Goal: Consume media (video, audio)

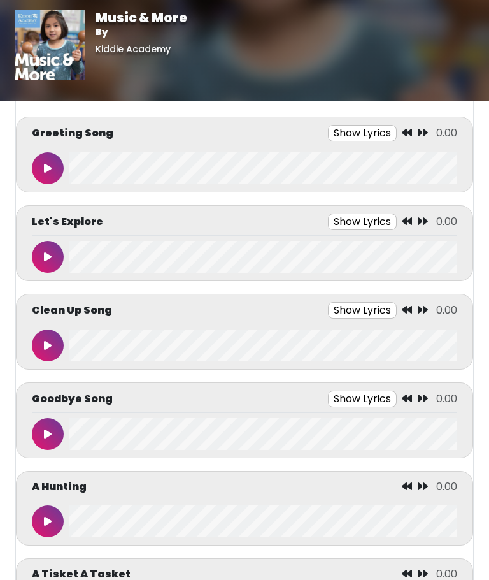
click at [45, 169] on icon at bounding box center [48, 168] width 8 height 10
click at [35, 264] on button at bounding box center [48, 257] width 32 height 32
click at [41, 259] on button at bounding box center [48, 257] width 32 height 32
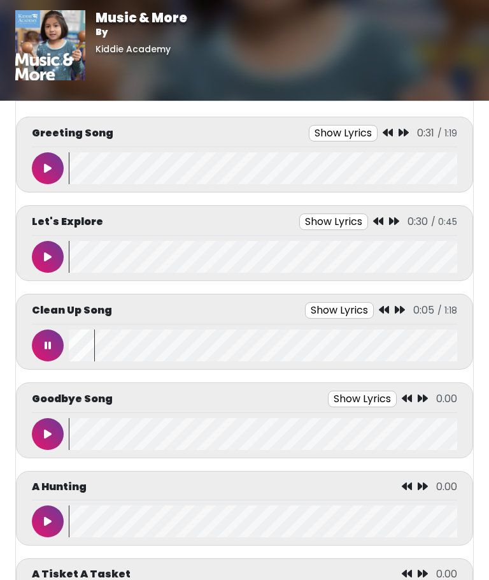
click at [47, 345] on icon at bounding box center [48, 345] width 6 height 10
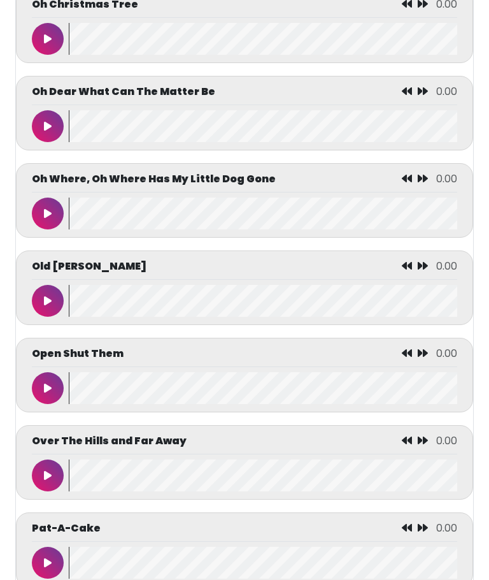
click at [46, 306] on icon at bounding box center [48, 301] width 8 height 10
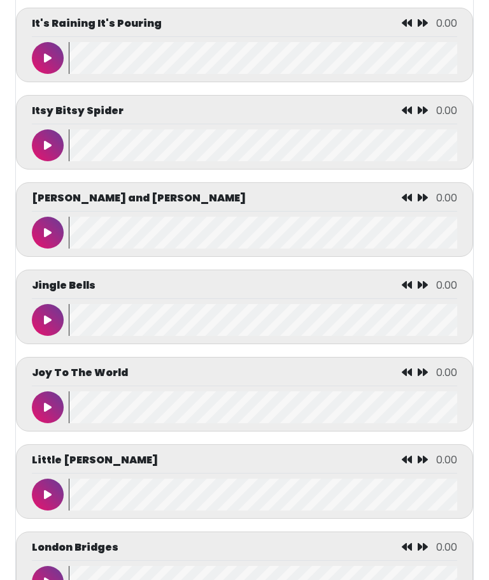
scroll to position [3516, 0]
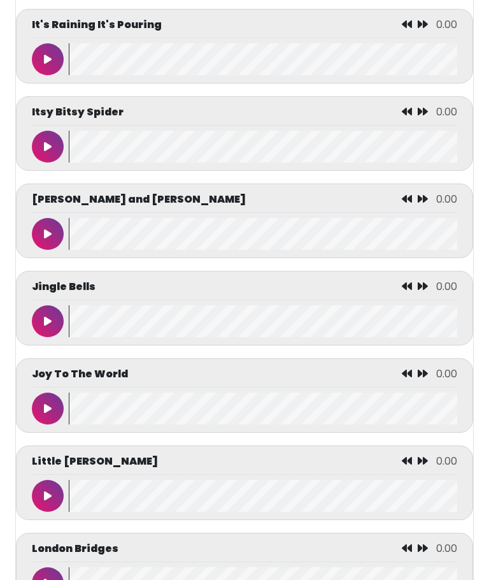
click at [47, 152] on icon at bounding box center [48, 146] width 8 height 10
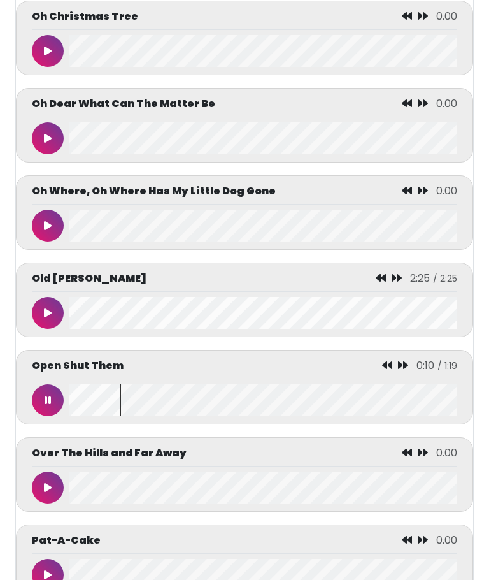
scroll to position [4331, 0]
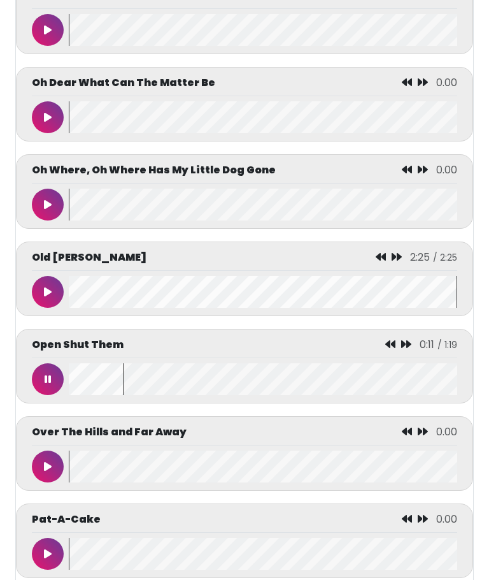
click at [46, 297] on icon at bounding box center [48, 292] width 8 height 10
click at [38, 395] on button at bounding box center [48, 379] width 32 height 32
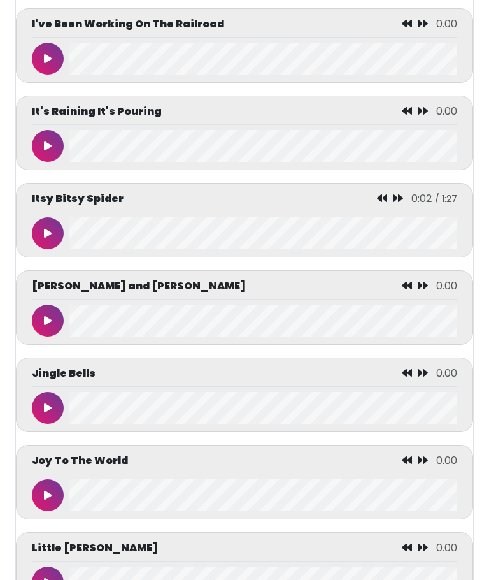
scroll to position [3426, 0]
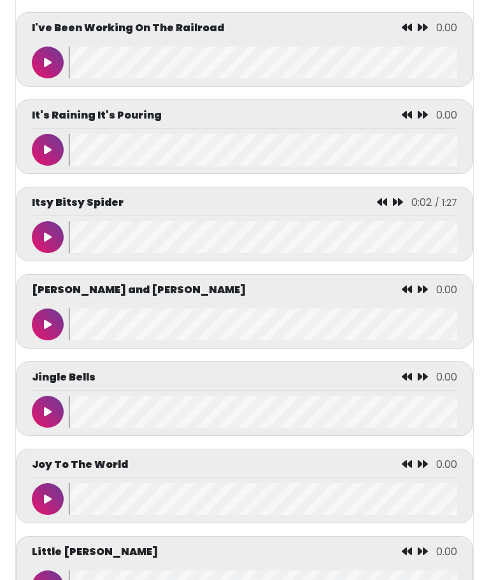
click at [38, 253] on button at bounding box center [48, 237] width 32 height 32
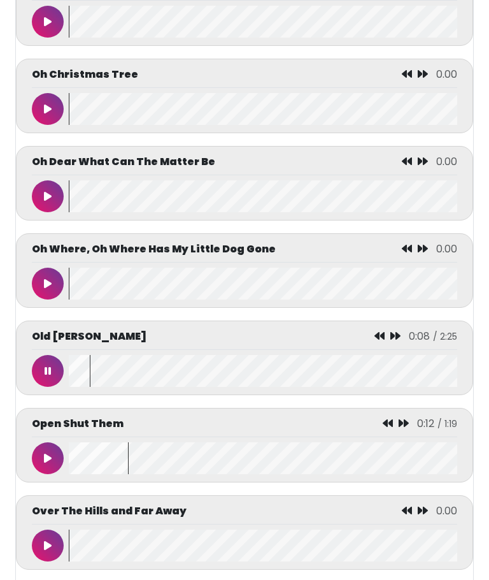
scroll to position [4269, 0]
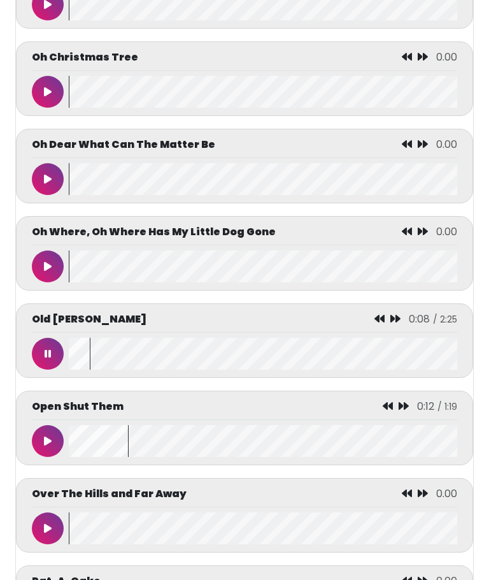
click at [40, 369] on button at bounding box center [48, 354] width 32 height 32
click at [44, 457] on button at bounding box center [48, 441] width 32 height 32
click at [45, 457] on button at bounding box center [48, 441] width 32 height 32
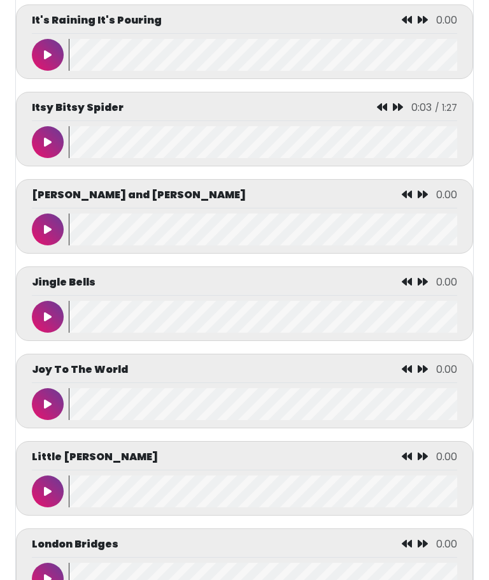
click at [43, 159] on button at bounding box center [48, 143] width 32 height 32
click at [222, 68] on wave at bounding box center [263, 55] width 389 height 32
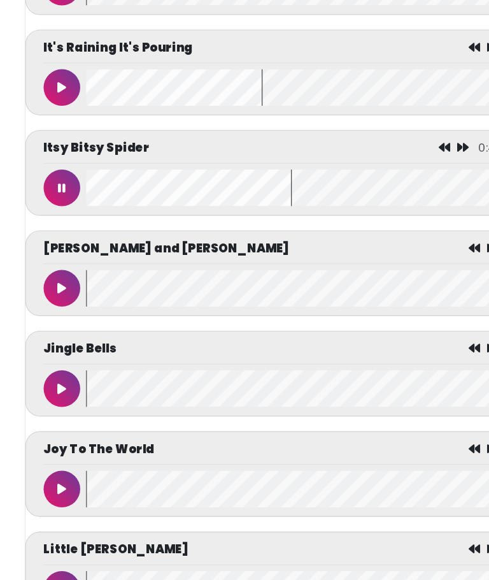
scroll to position [3125, 0]
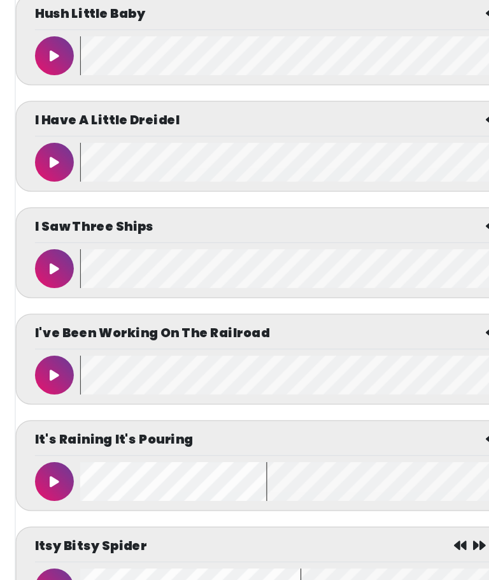
click at [33, 435] on button at bounding box center [48, 451] width 32 height 32
click at [46, 435] on button at bounding box center [48, 451] width 32 height 32
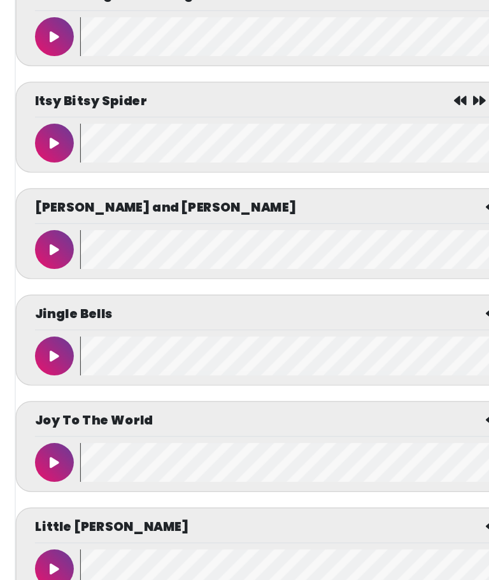
scroll to position [3479, 0]
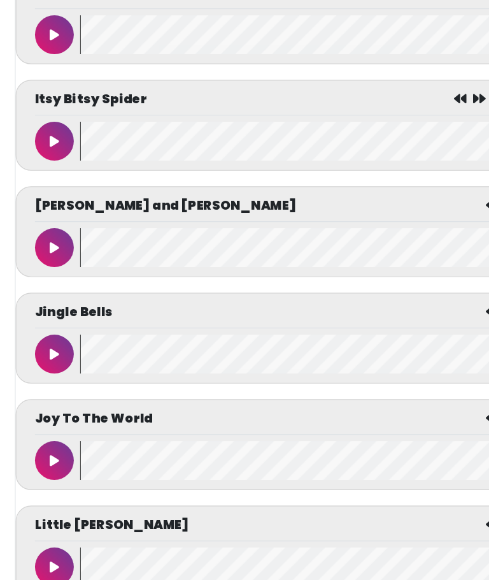
click at [38, 343] on button at bounding box center [48, 359] width 32 height 32
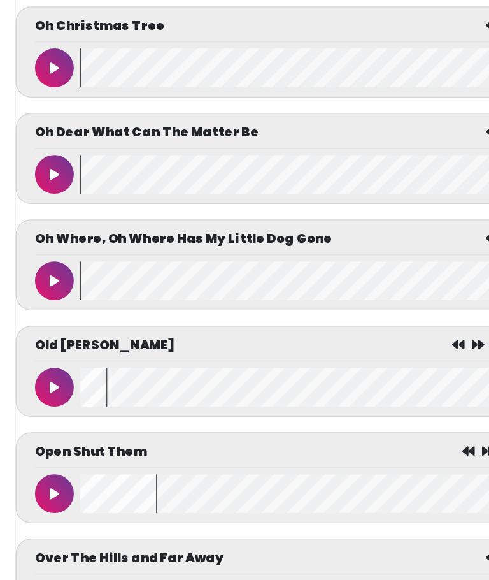
scroll to position [4242, 0]
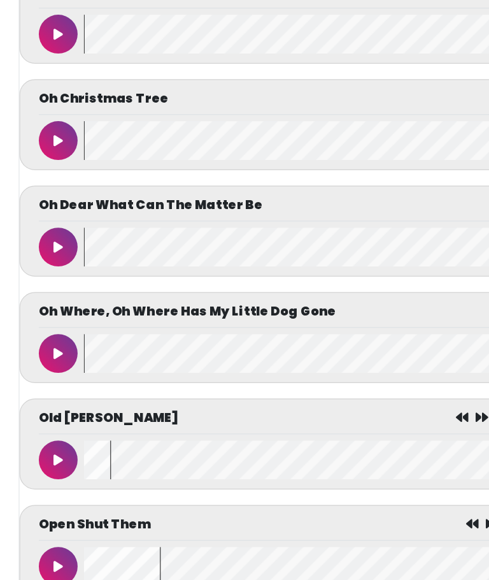
click at [48, 484] on button at bounding box center [48, 468] width 32 height 32
click at [52, 397] on button at bounding box center [48, 381] width 32 height 32
click at [50, 397] on button at bounding box center [48, 381] width 32 height 32
click at [50, 473] on icon at bounding box center [48, 468] width 6 height 10
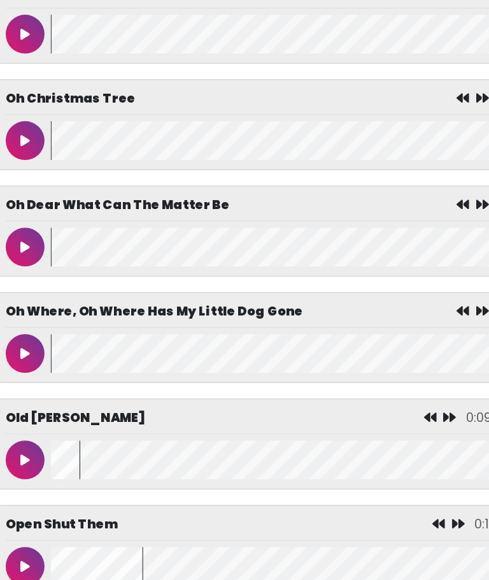
click at [69, 484] on wave at bounding box center [263, 468] width 389 height 32
click at [32, 484] on button at bounding box center [48, 468] width 32 height 32
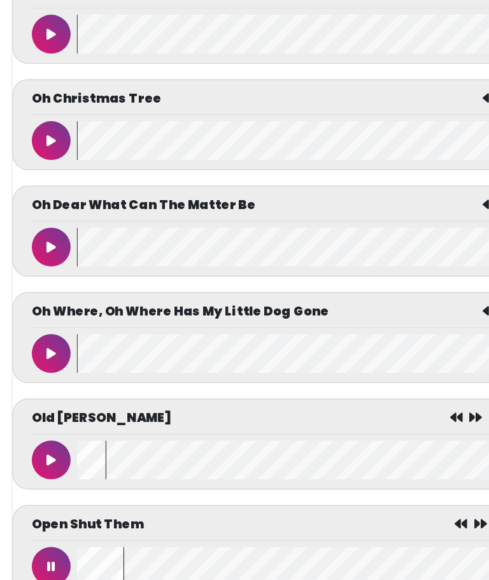
click at [76, 484] on wave at bounding box center [263, 468] width 389 height 32
click at [69, 484] on wave at bounding box center [263, 468] width 389 height 32
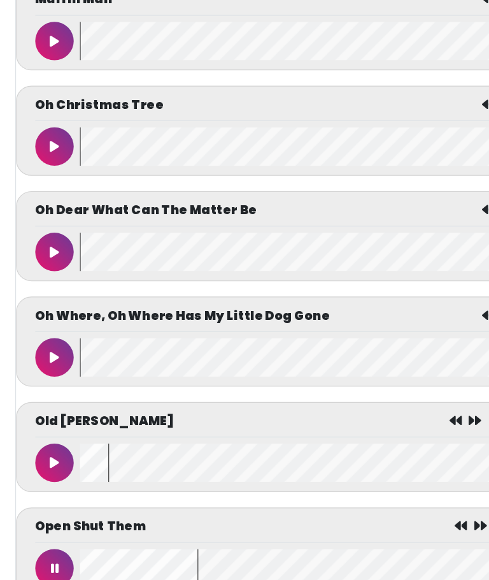
scroll to position [4218, 0]
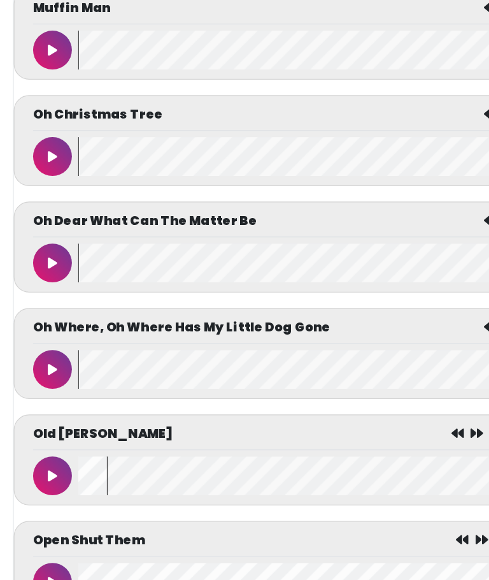
click at [45, 410] on icon at bounding box center [48, 404] width 8 height 10
click at [45, 410] on icon at bounding box center [48, 404] width 6 height 10
click at [44, 497] on icon at bounding box center [48, 492] width 8 height 10
click at [53, 420] on button at bounding box center [48, 405] width 32 height 32
click at [47, 420] on button at bounding box center [48, 405] width 32 height 32
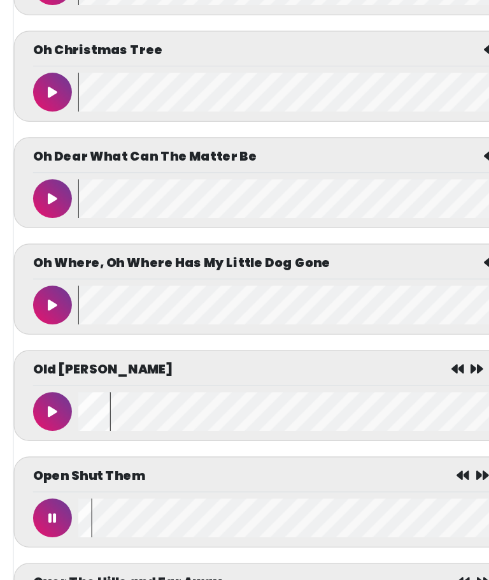
scroll to position [4227, 0]
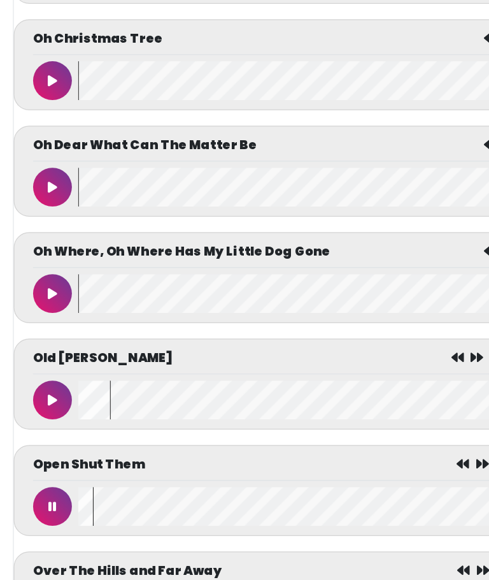
click at [45, 467] on button at bounding box center [48, 483] width 32 height 32
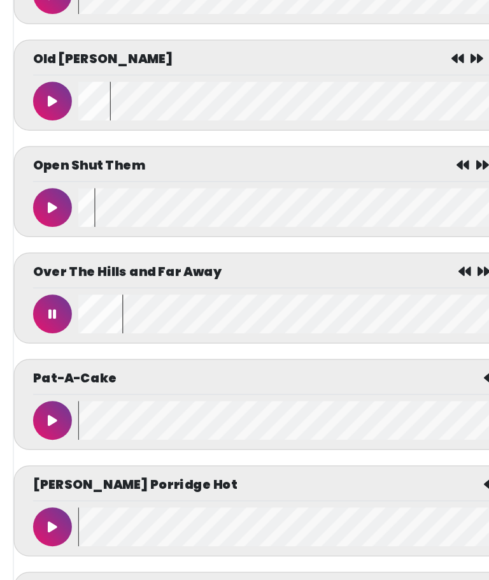
scroll to position [4488, 0]
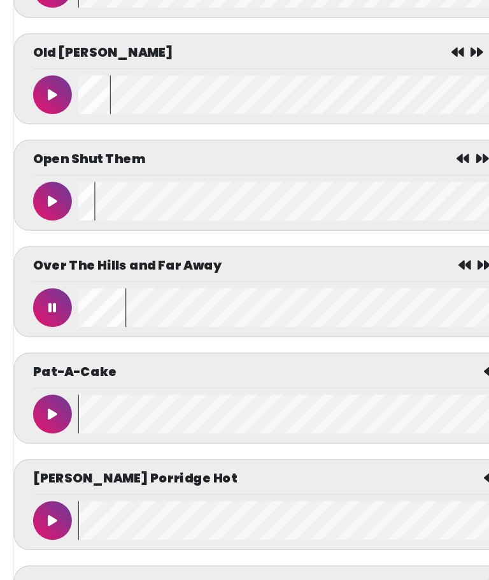
click at [45, 304] on icon at bounding box center [48, 309] width 6 height 10
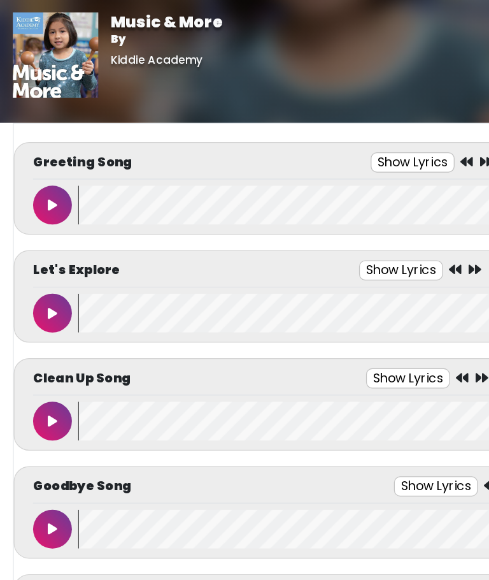
scroll to position [0, 0]
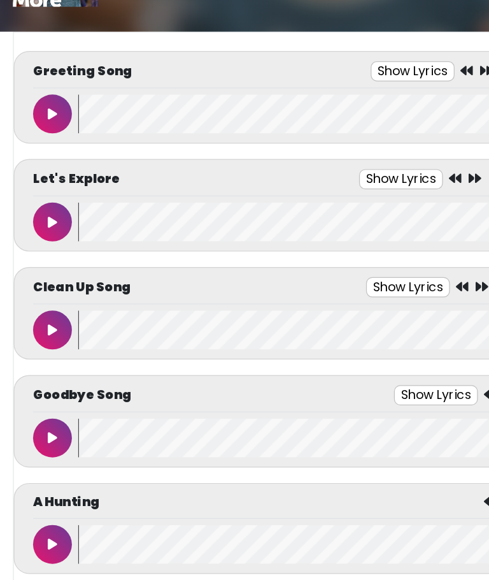
click at [44, 340] on icon at bounding box center [48, 345] width 8 height 10
click at [45, 340] on icon at bounding box center [48, 345] width 6 height 10
click at [39, 418] on button at bounding box center [48, 434] width 32 height 32
click at [109, 13] on div "Music & More By [GEOGRAPHIC_DATA]" at bounding box center [244, 50] width 489 height 101
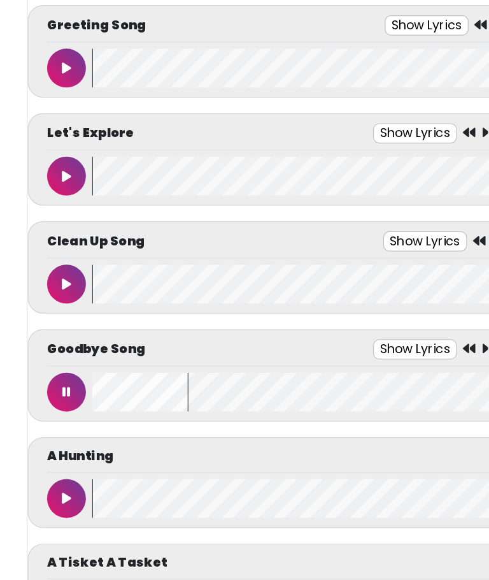
scroll to position [64, 0]
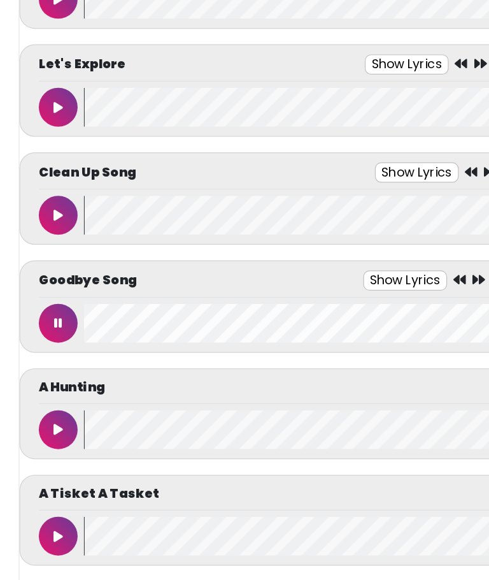
click at [39, 354] on button at bounding box center [48, 370] width 32 height 32
click at [0, 8] on body "Music & More By [GEOGRAPHIC_DATA] Music & More By [GEOGRAPHIC_DATA]" at bounding box center [244, 226] width 489 height 580
